Goal: Complete application form

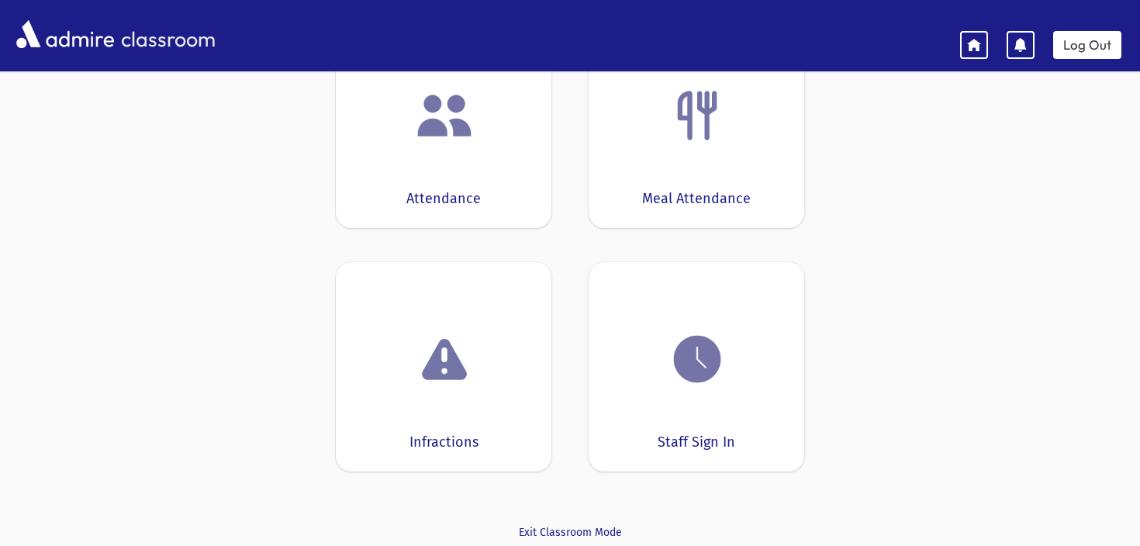
scroll to position [195, 0]
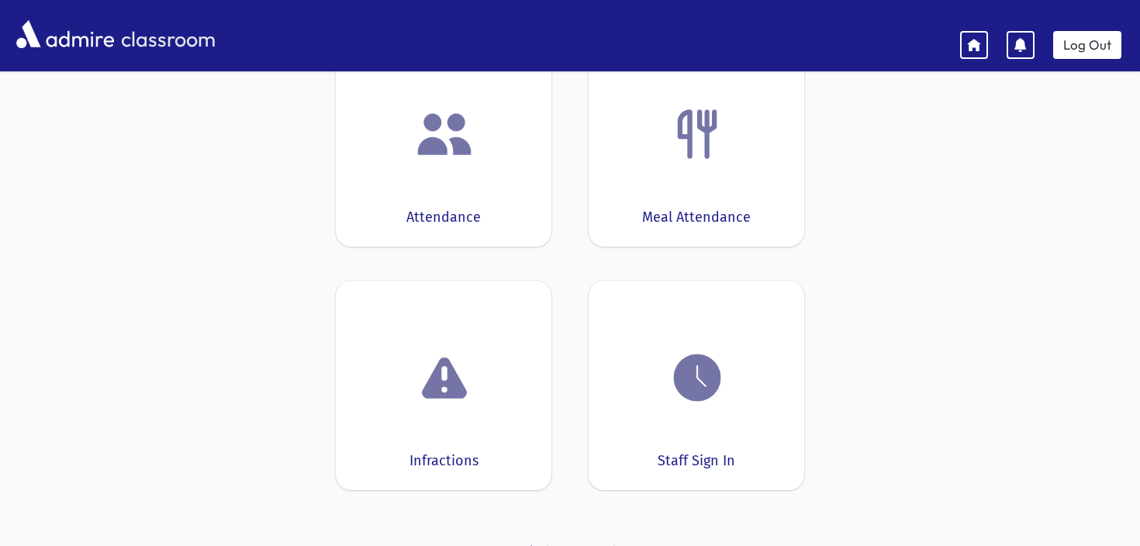
click at [424, 387] on img at bounding box center [444, 380] width 59 height 59
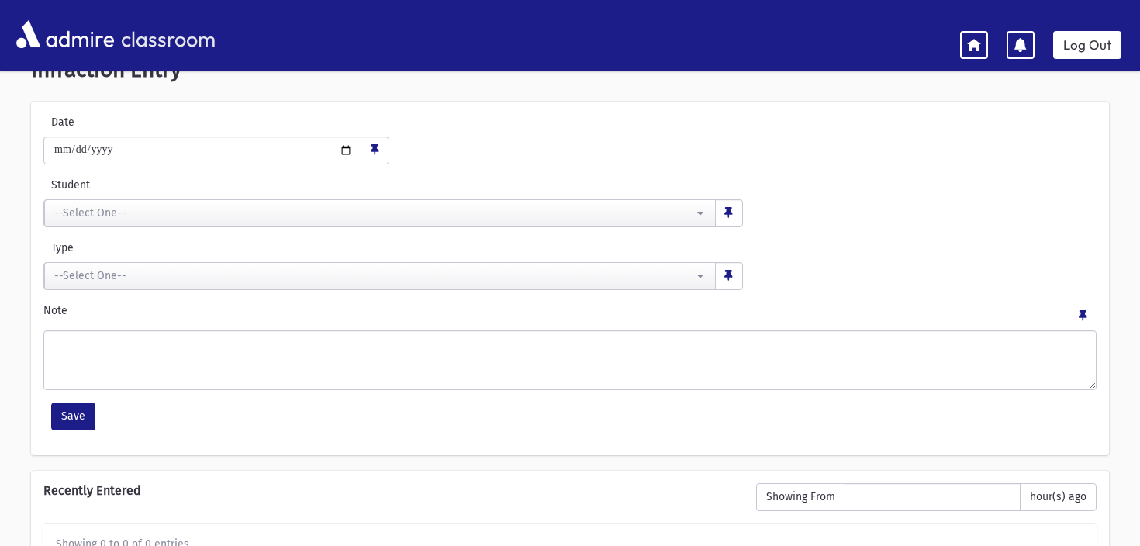
scroll to position [33, 0]
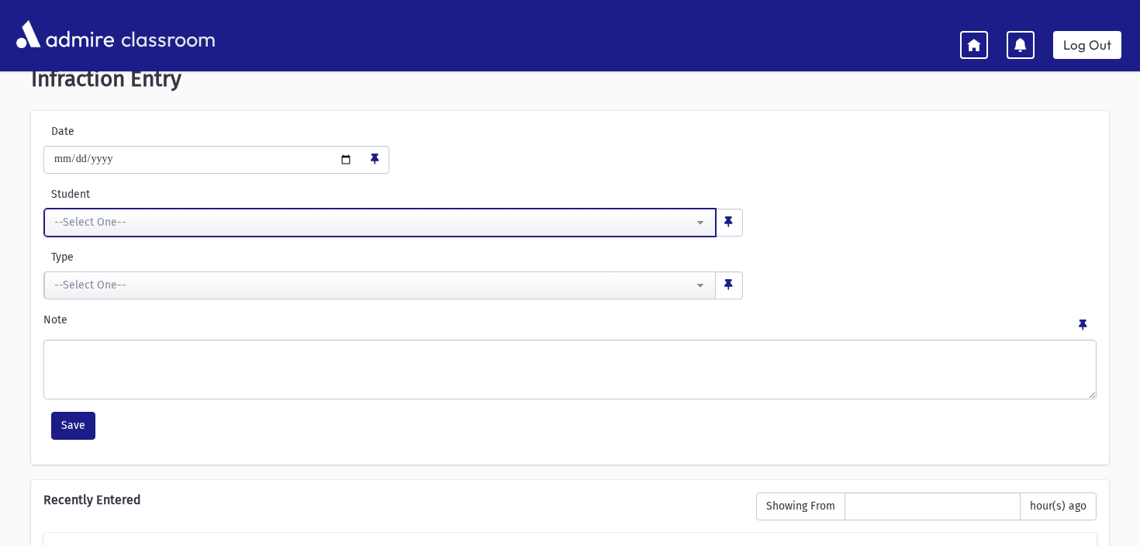
click at [310, 229] on div "--Select One--" at bounding box center [373, 222] width 639 height 16
click at [370, 209] on button "--Select One--" at bounding box center [380, 223] width 672 height 28
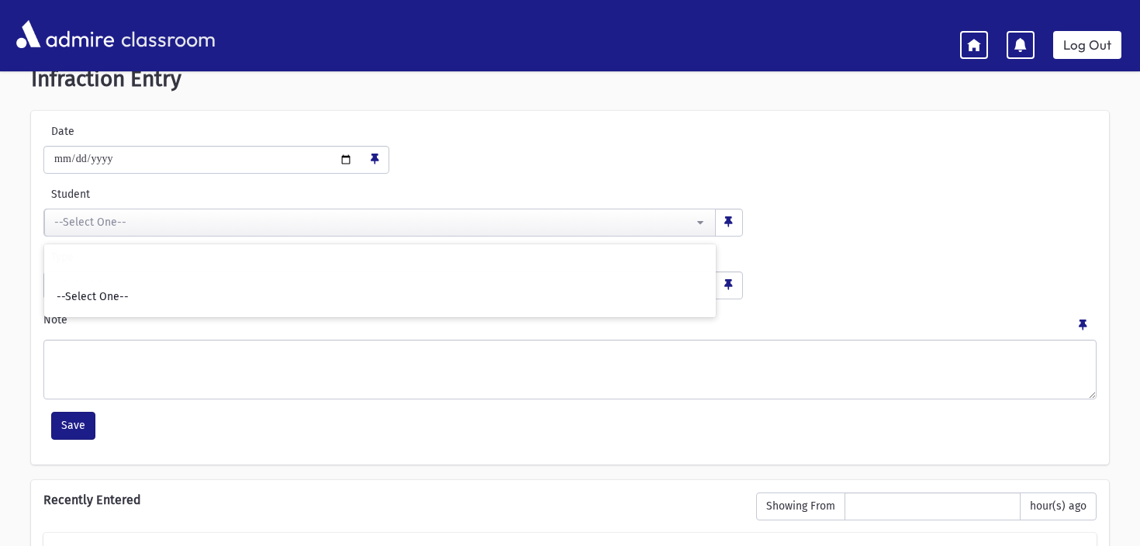
scroll to position [129, 0]
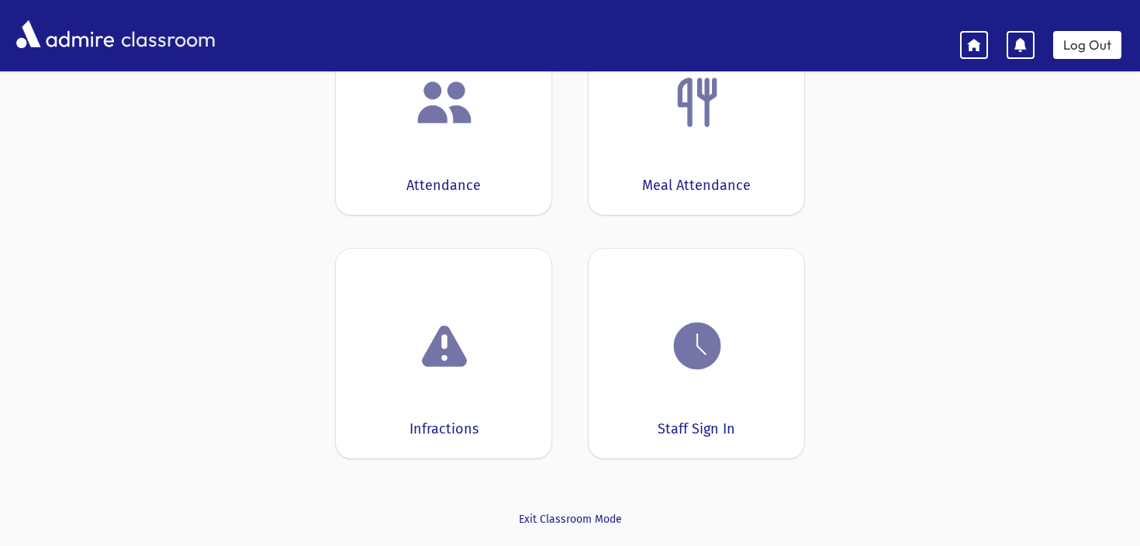
scroll to position [195, 0]
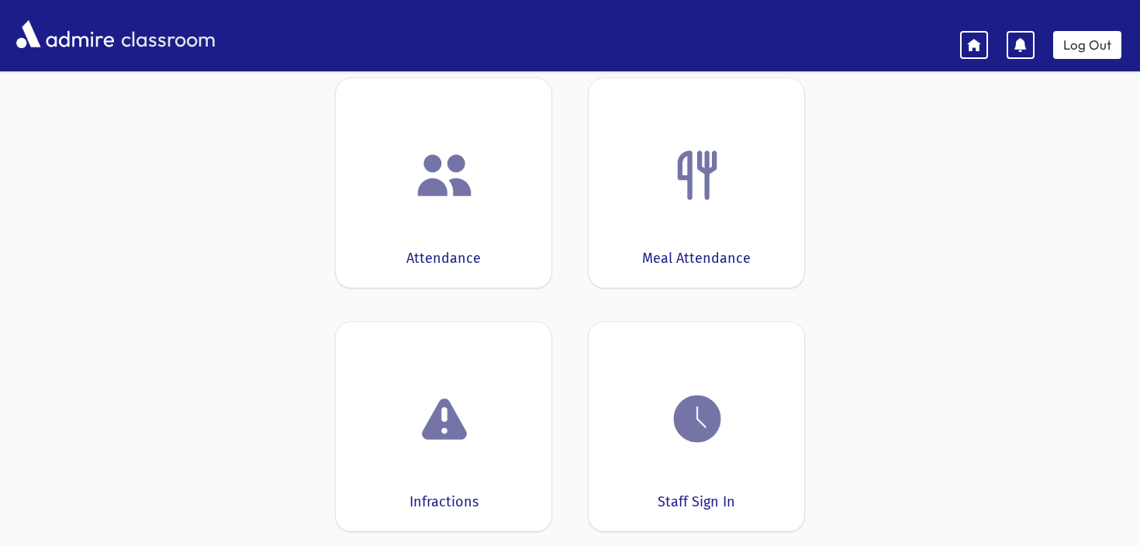
click at [403, 199] on div at bounding box center [444, 175] width 168 height 59
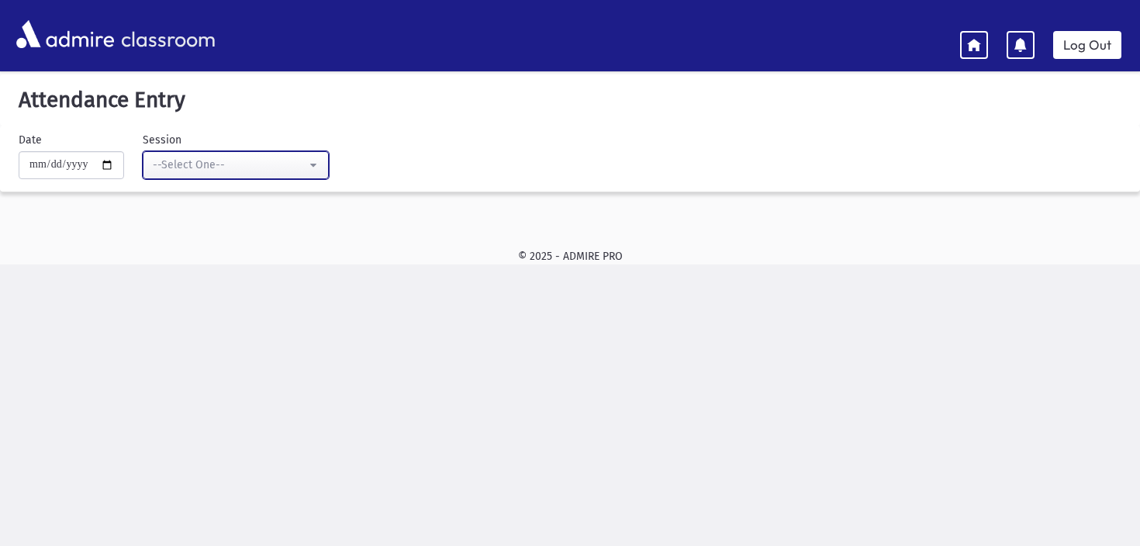
click at [291, 164] on div "--Select One--" at bounding box center [230, 165] width 154 height 16
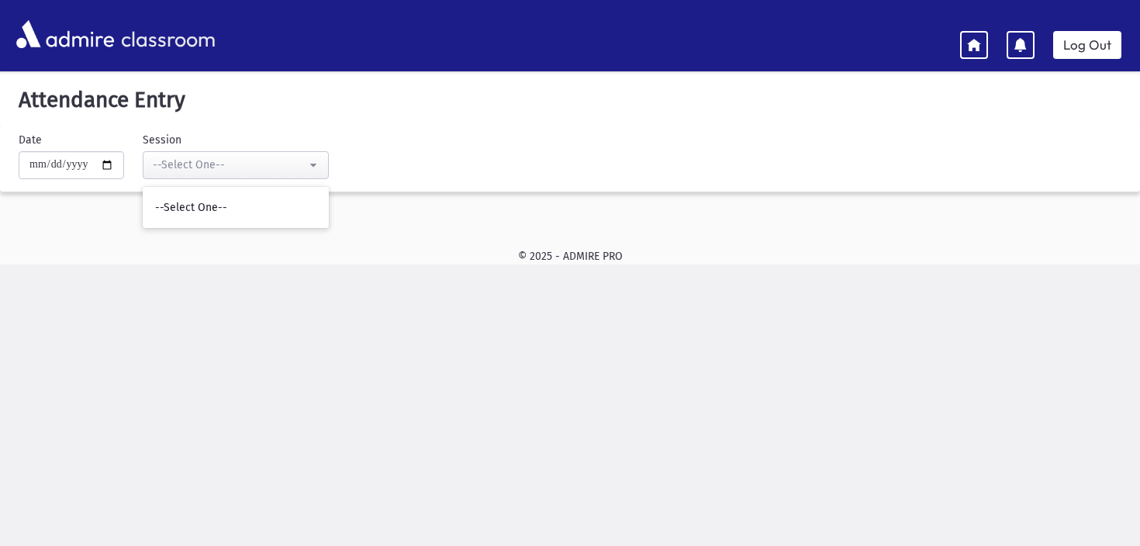
click at [423, 139] on div "**********" at bounding box center [385, 155] width 748 height 47
